Goal: Transaction & Acquisition: Purchase product/service

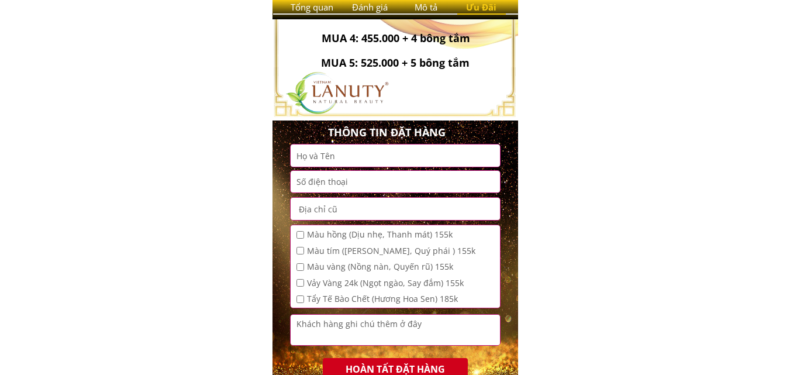
scroll to position [526, 0]
type input "[PERSON_NAME]"
type input "0912004135"
type input "Số 5 ngách 55 ngõ 64 [PERSON_NAME], [GEOGRAPHIC_DATA], [GEOGRAPHIC_DATA]"
click at [361, 154] on input "[PERSON_NAME]" at bounding box center [396, 155] width 204 height 22
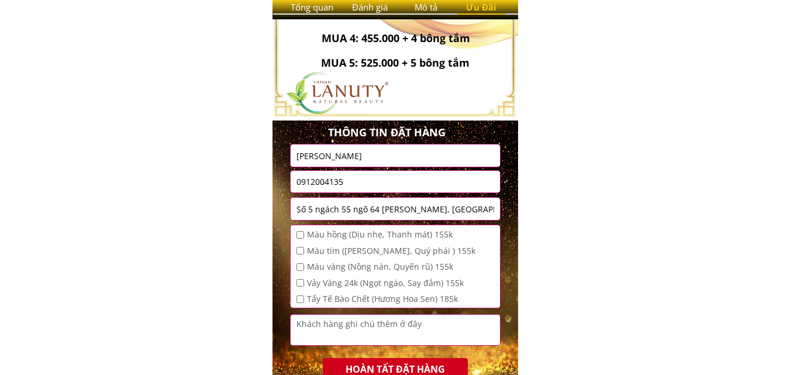
click at [357, 240] on span "Màu hồng (Dịu nhẹ, Thanh mát) 155k" at bounding box center [391, 234] width 168 height 13
checkbox input "true"
click at [344, 265] on span "Màu vàng (Nồng nàn, Quyến rũ) 155k" at bounding box center [391, 266] width 168 height 13
checkbox input "true"
click at [390, 192] on div "0912004135" at bounding box center [395, 181] width 211 height 22
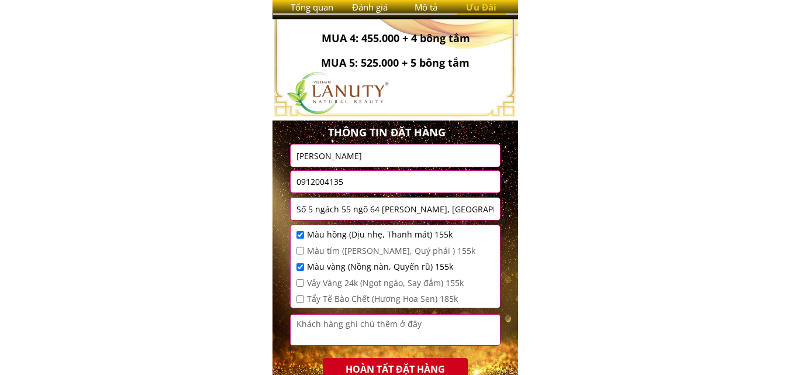
click at [386, 164] on input "[PERSON_NAME]" at bounding box center [396, 155] width 204 height 22
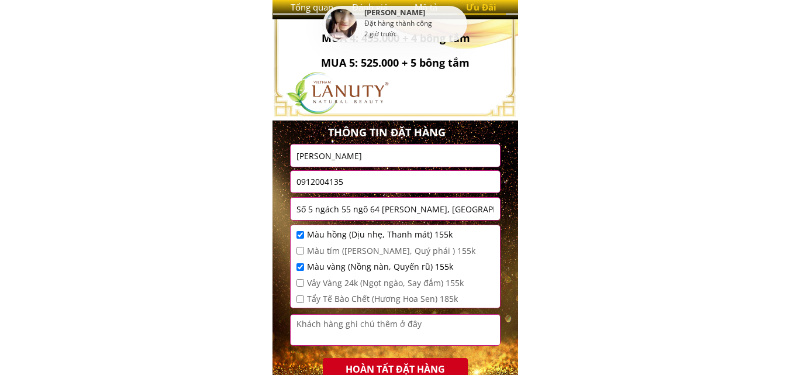
click at [389, 226] on div "Màu hồng (Dịu nhẹ, Thanh mát) 155k Màu tím ([PERSON_NAME], Quý phái ) 155k Màu …" at bounding box center [395, 268] width 209 height 86
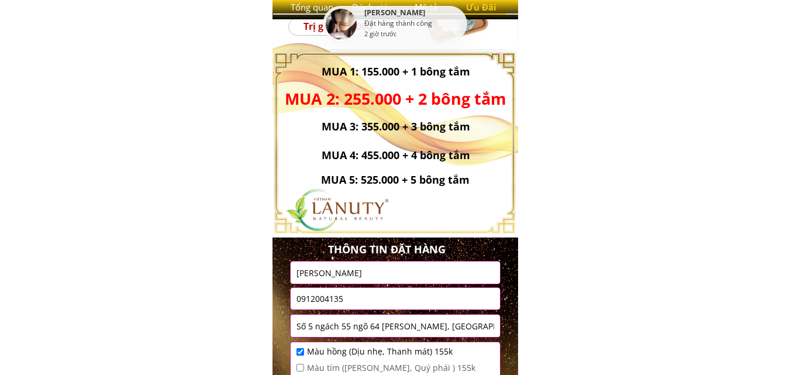
scroll to position [351, 0]
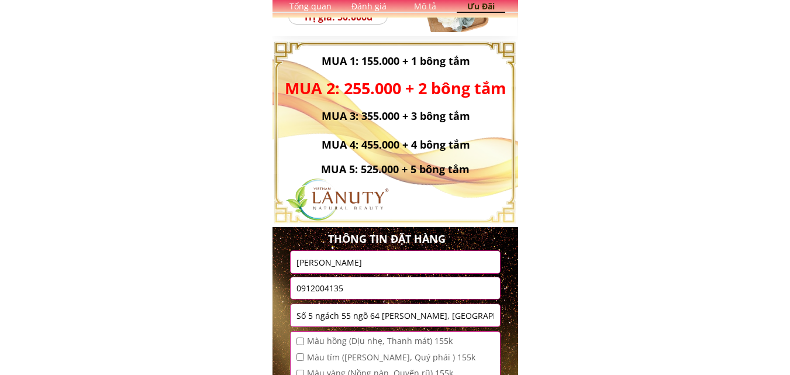
scroll to position [526, 0]
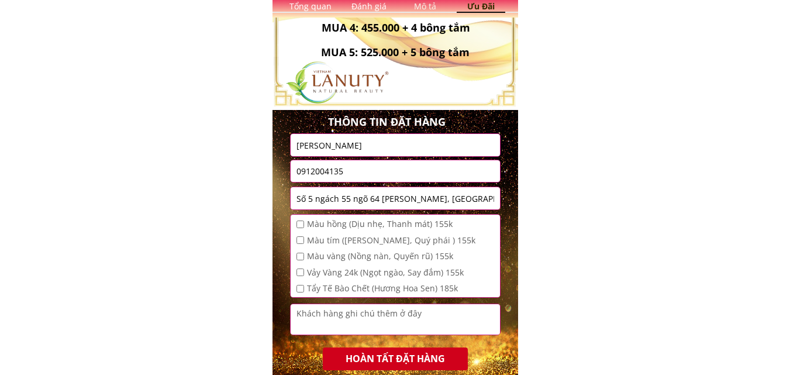
click at [357, 147] on input "[PERSON_NAME]" at bounding box center [396, 145] width 204 height 22
click at [356, 211] on form "HOÀN TẤT ĐẶT HÀNG Hà Linh 0912004135 Số 5 ngách 55 ngõ 64 [PERSON_NAME], [GEOGR…" at bounding box center [395, 251] width 211 height 237
drag, startPoint x: 356, startPoint y: 246, endPoint x: 353, endPoint y: 236, distance: 10.9
click at [355, 245] on span "Màu tím ([PERSON_NAME], Quý phái ) 155k" at bounding box center [391, 240] width 168 height 13
checkbox input "true"
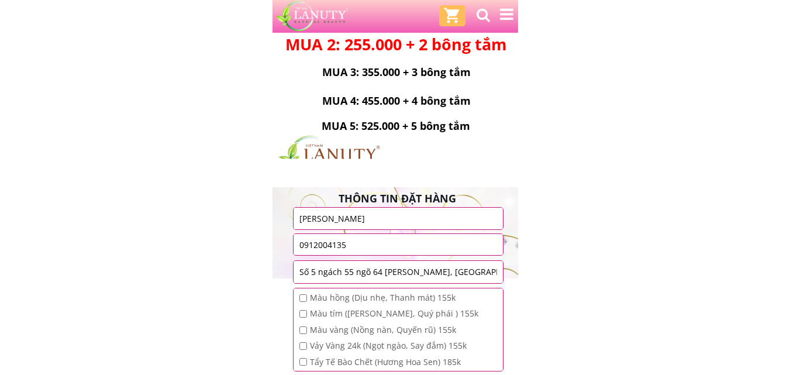
scroll to position [585, 0]
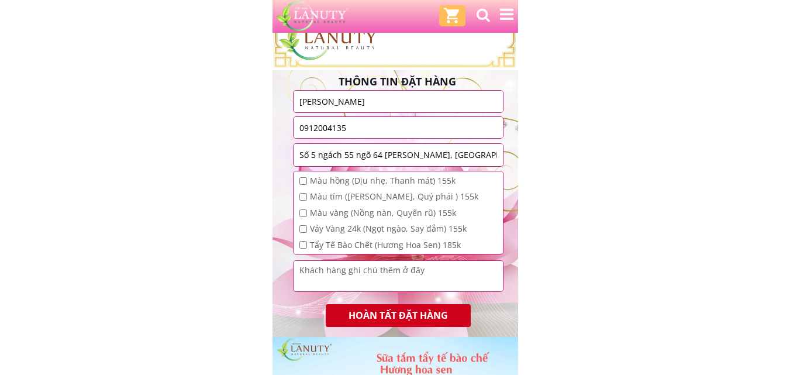
click at [350, 98] on input "[PERSON_NAME]" at bounding box center [399, 102] width 204 height 22
click at [353, 188] on div "Màu hồng (Dịu nhẹ, Thanh mát) 155k Màu tím (Thanh Lịch, Quý phái ) 155k Màu vàn…" at bounding box center [388, 214] width 179 height 80
